Goal: Find specific page/section: Find specific page/section

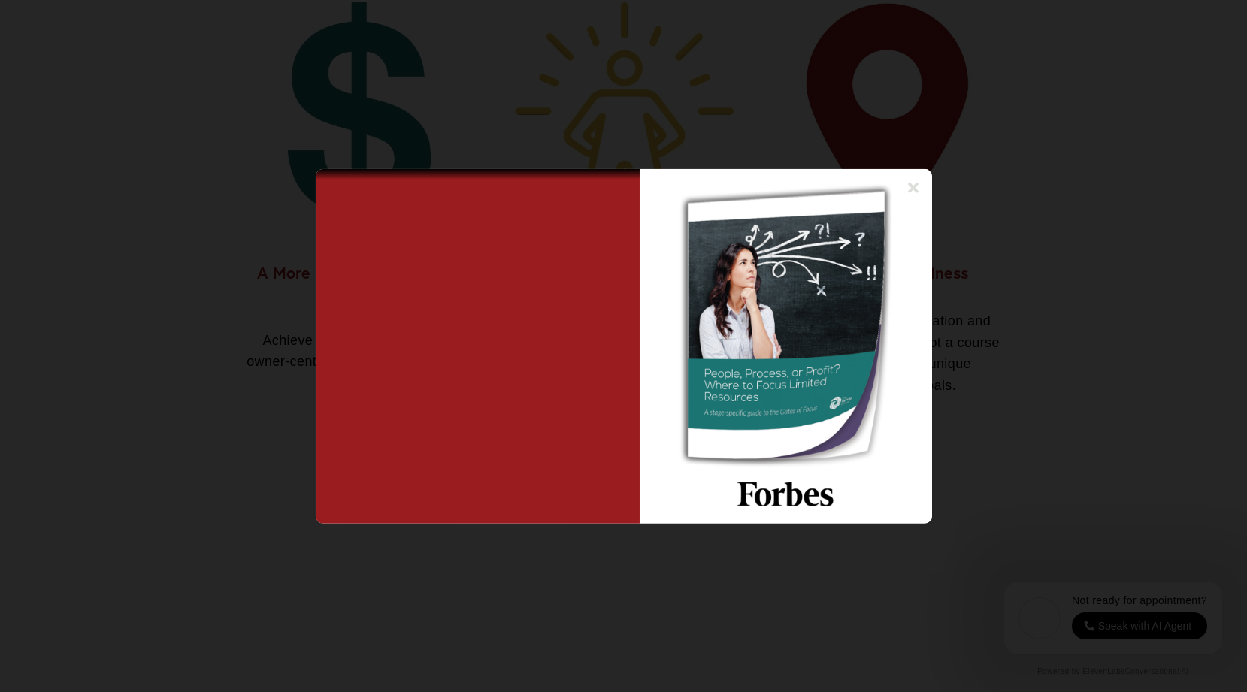
scroll to position [1272, 0]
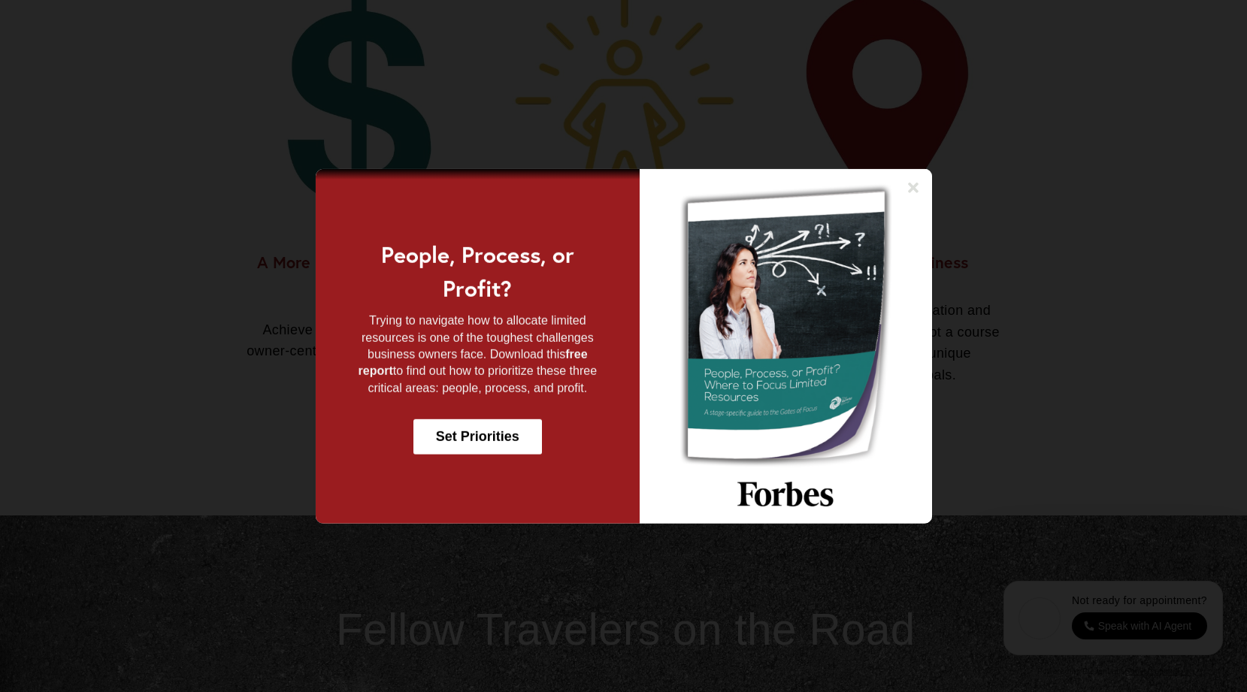
click at [171, 411] on div "People, Process, or Profit? Trying to navigate how to allocate limited resource…" at bounding box center [623, 345] width 1154 height 355
click at [176, 411] on div "People, Process, or Profit? Trying to navigate how to allocate limited resource…" at bounding box center [623, 345] width 1154 height 355
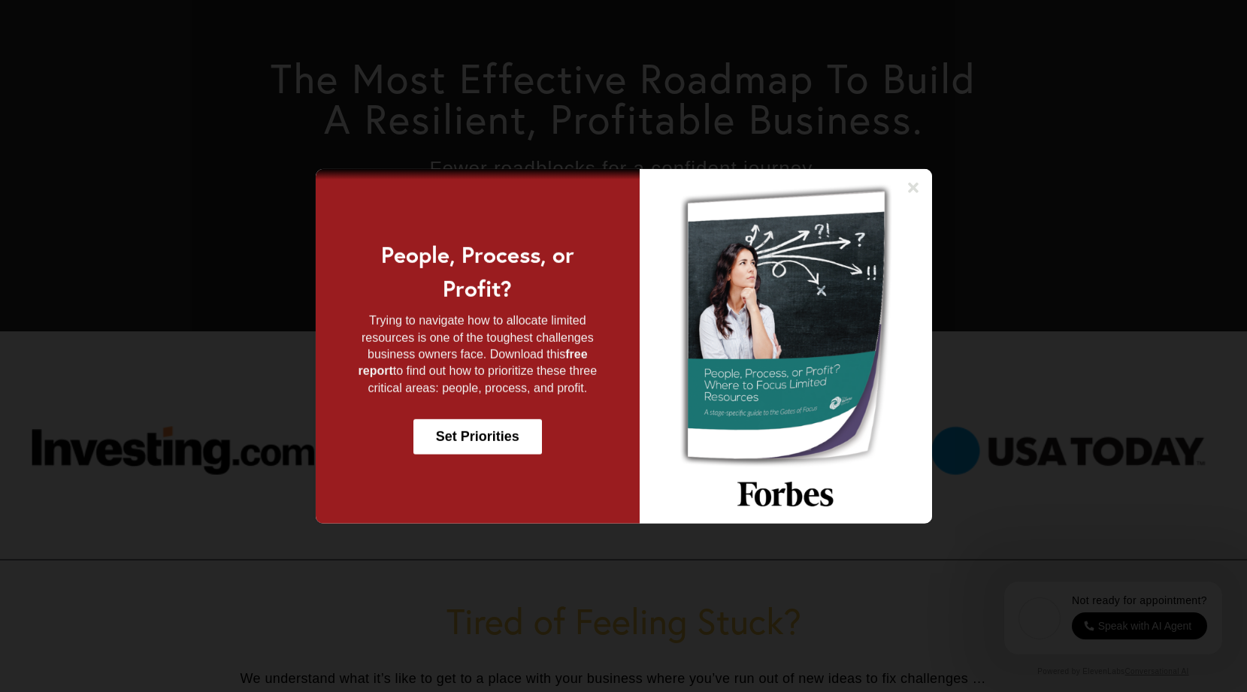
scroll to position [0, 0]
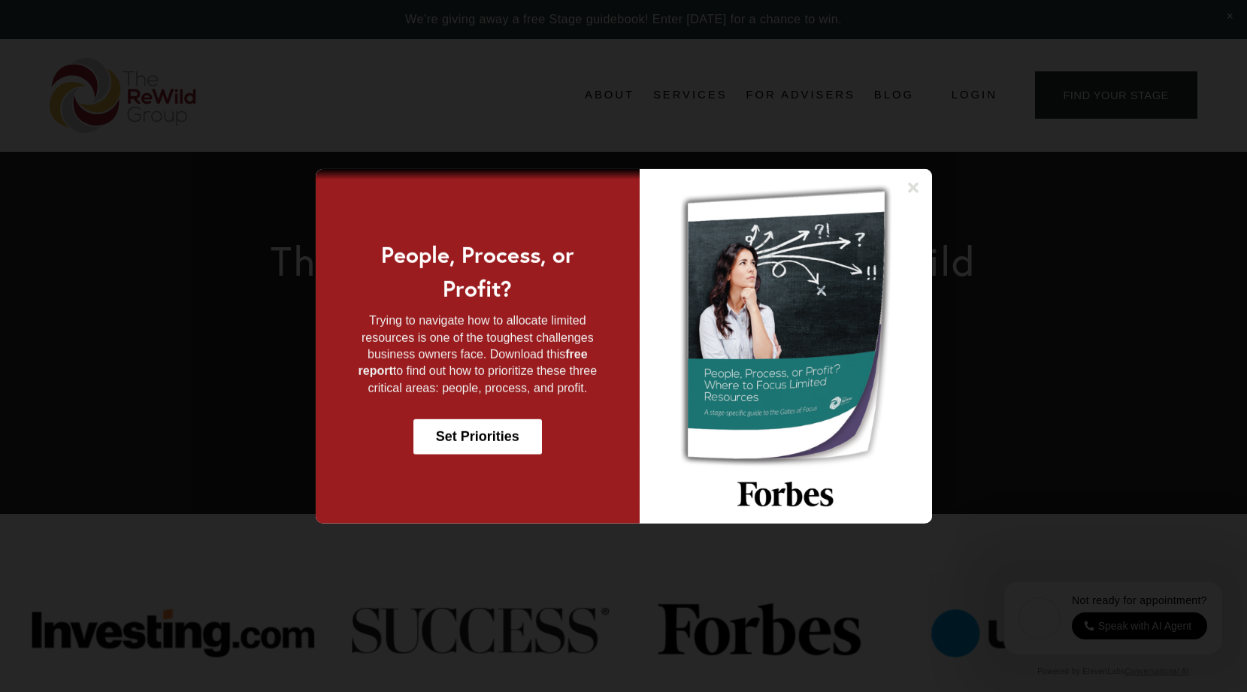
click at [170, 543] on div at bounding box center [623, 346] width 1247 height 692
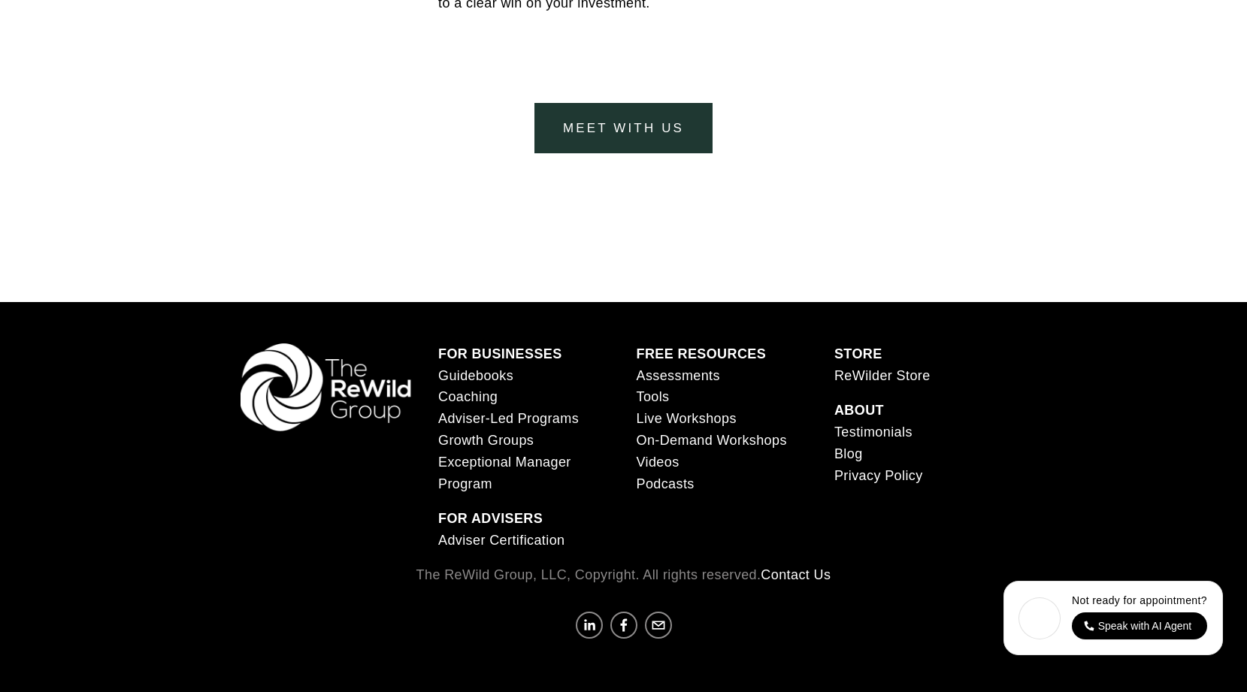
scroll to position [6156, 0]
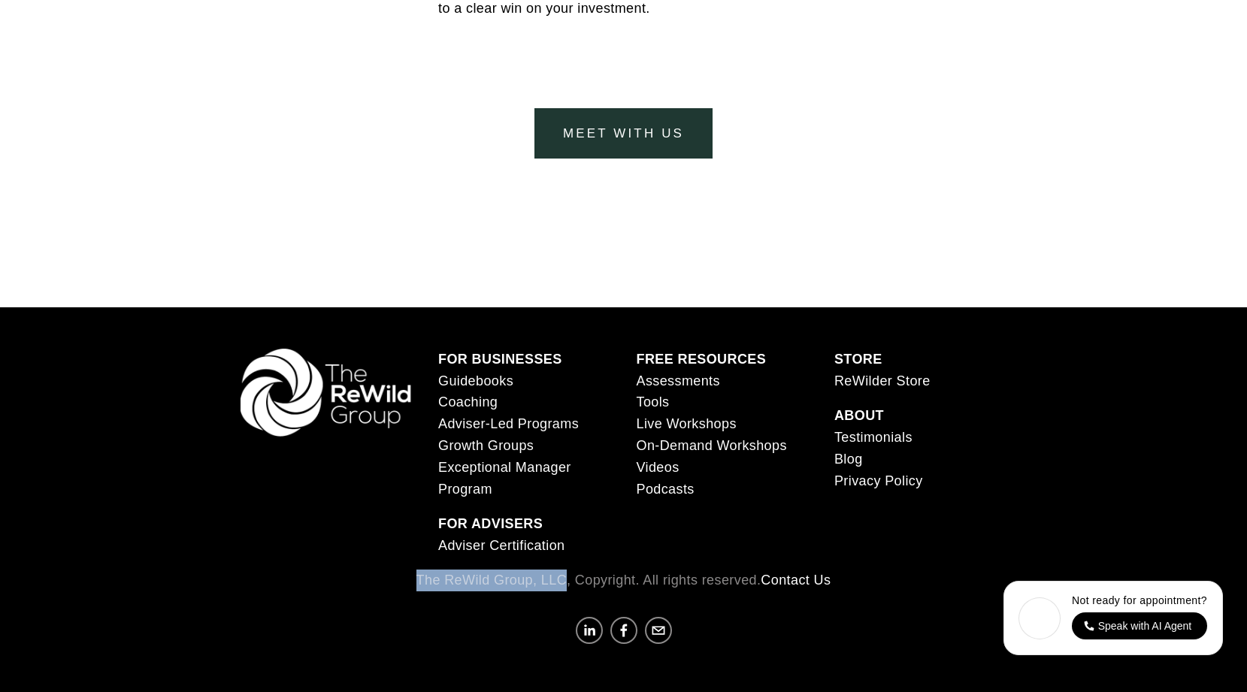
drag, startPoint x: 413, startPoint y: 582, endPoint x: 561, endPoint y: 581, distance: 148.8
click at [561, 581] on p "The ReWild Group, LLC, Copyright. All rights reserved. Contact Us" at bounding box center [624, 581] width 767 height 22
copy p "The ReWild Group, LLC"
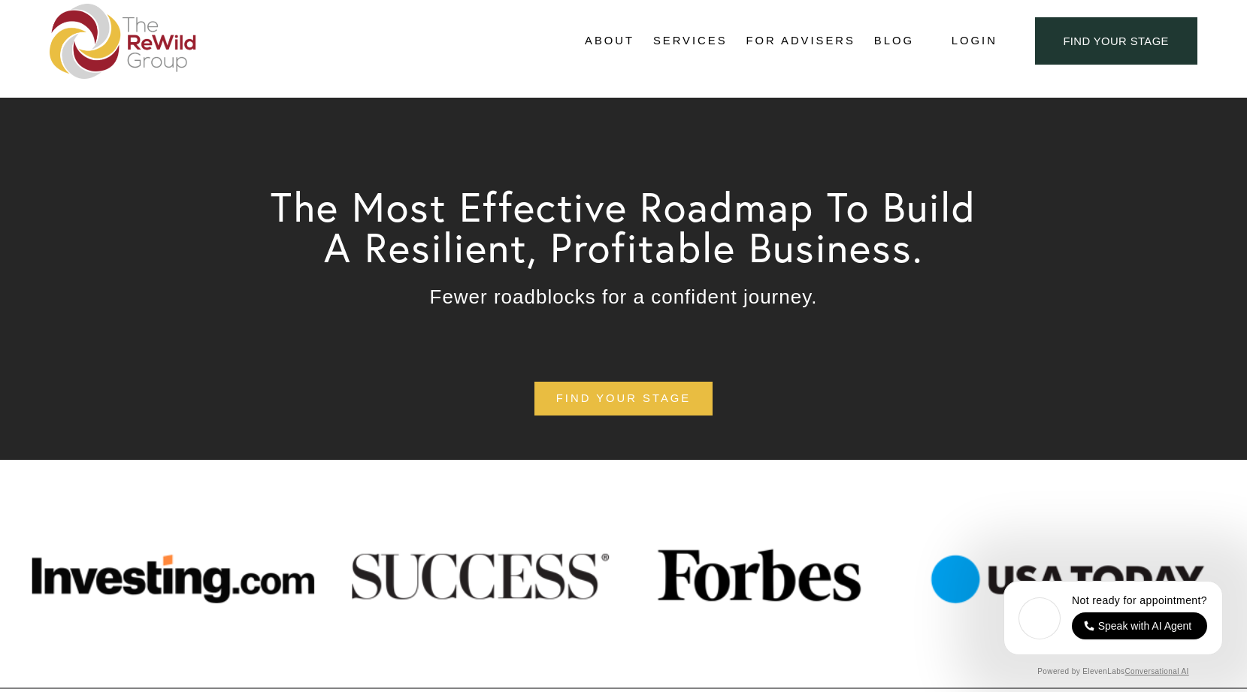
scroll to position [0, 0]
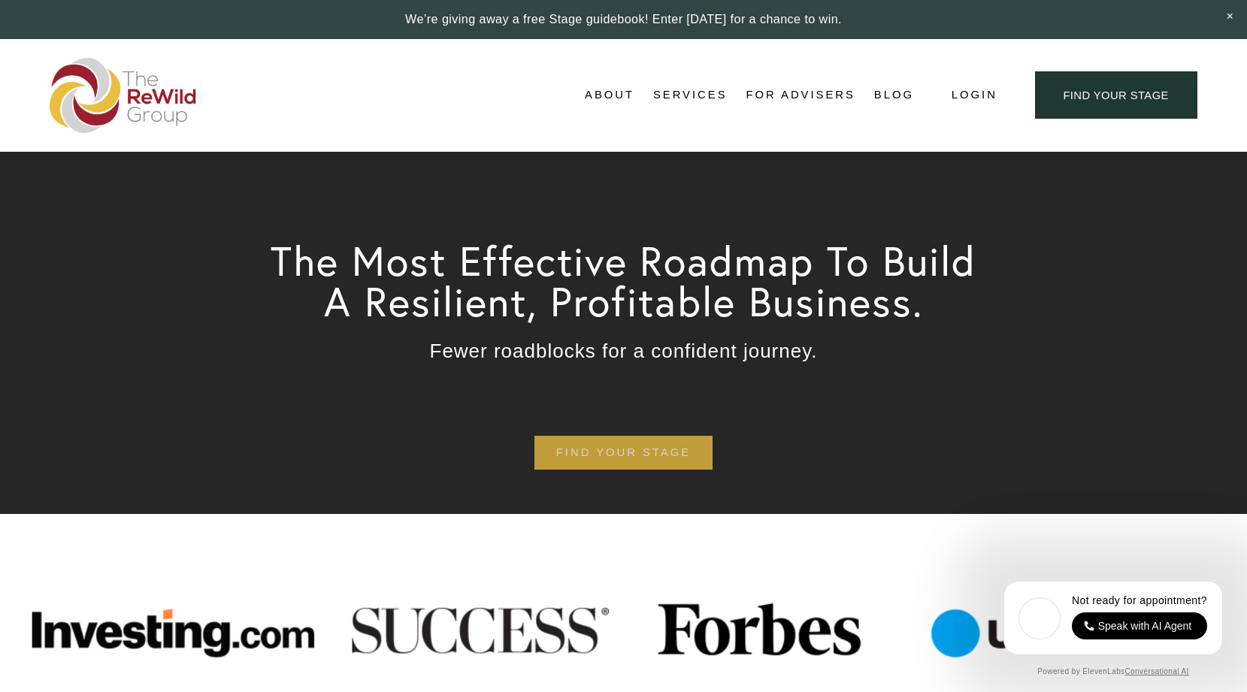
click at [594, 454] on link "find your stage" at bounding box center [623, 453] width 178 height 34
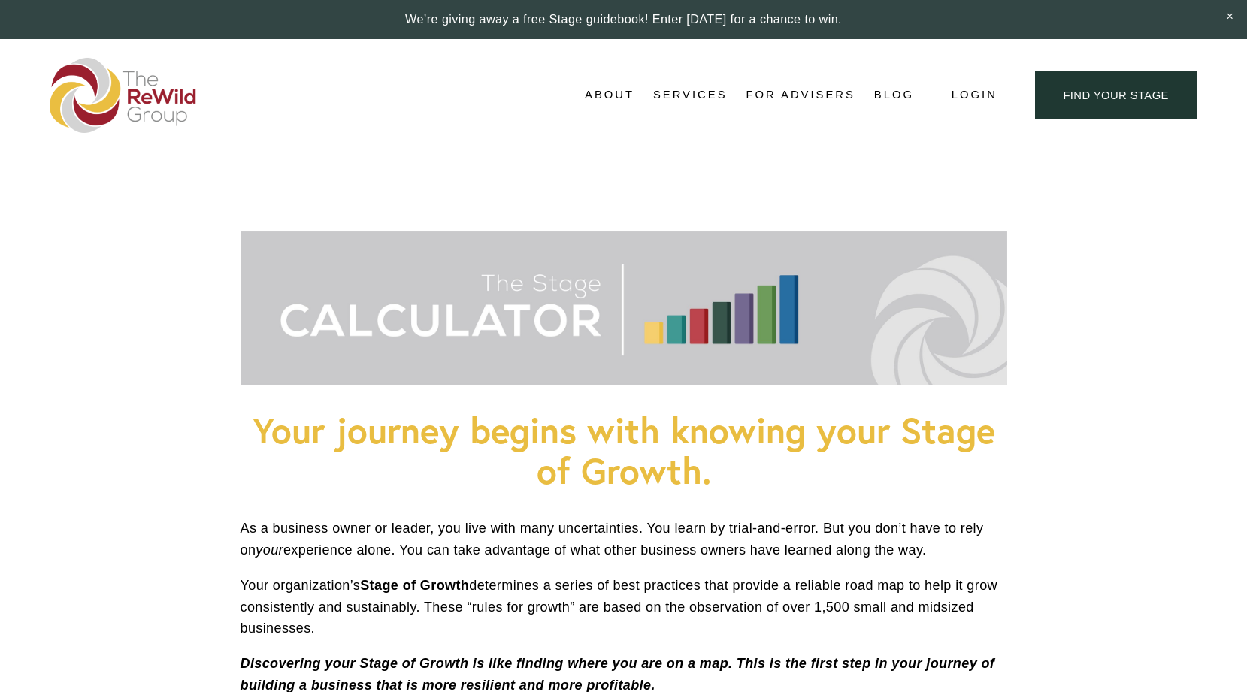
click at [289, 576] on p "Your organization’s Stage of Growth determines a series of best practices that …" at bounding box center [624, 607] width 767 height 65
